Goal: Go to known website: Access a specific website the user already knows

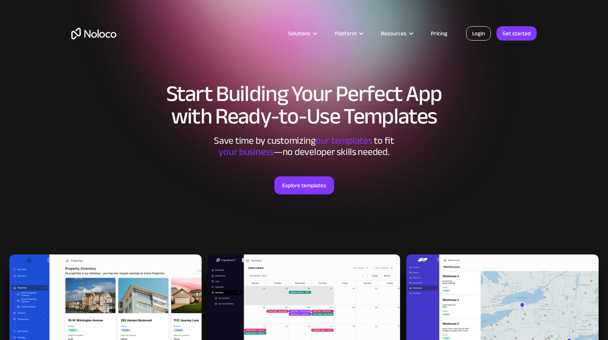
click at [484, 32] on link "Login" at bounding box center [478, 33] width 25 height 14
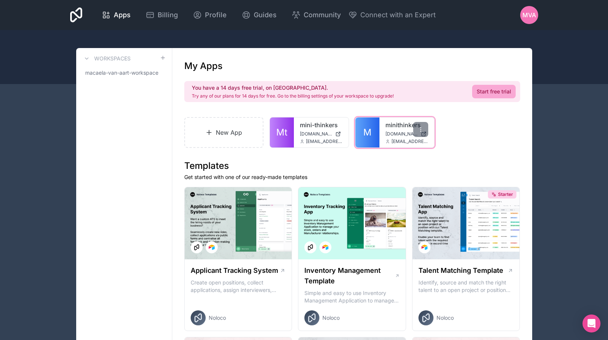
click at [373, 143] on link "M" at bounding box center [368, 133] width 24 height 30
